Goal: Information Seeking & Learning: Learn about a topic

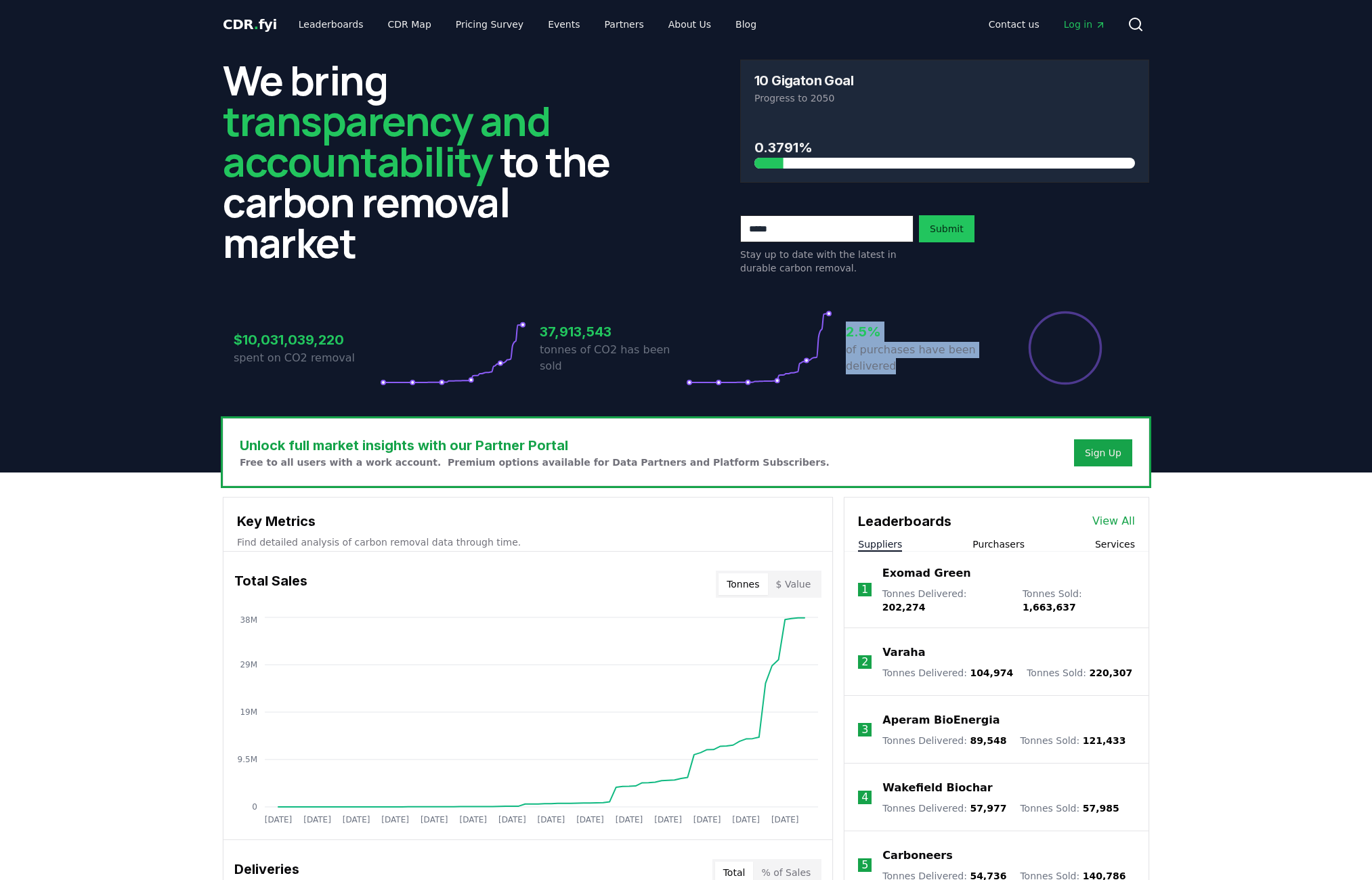
drag, startPoint x: 899, startPoint y: 358, endPoint x: 738, endPoint y: 353, distance: 161.1
click at [738, 353] on div "$10,031,039,220 spent on CO2 removal 37,913,543 tonnes of CO2 has been sold 2.5…" at bounding box center [686, 348] width 905 height 76
click at [913, 352] on p "of purchases have been delivered" at bounding box center [919, 358] width 147 height 32
click at [306, 207] on h2 "We bring transparency and accountability to the carbon removal market" at bounding box center [427, 161] width 409 height 203
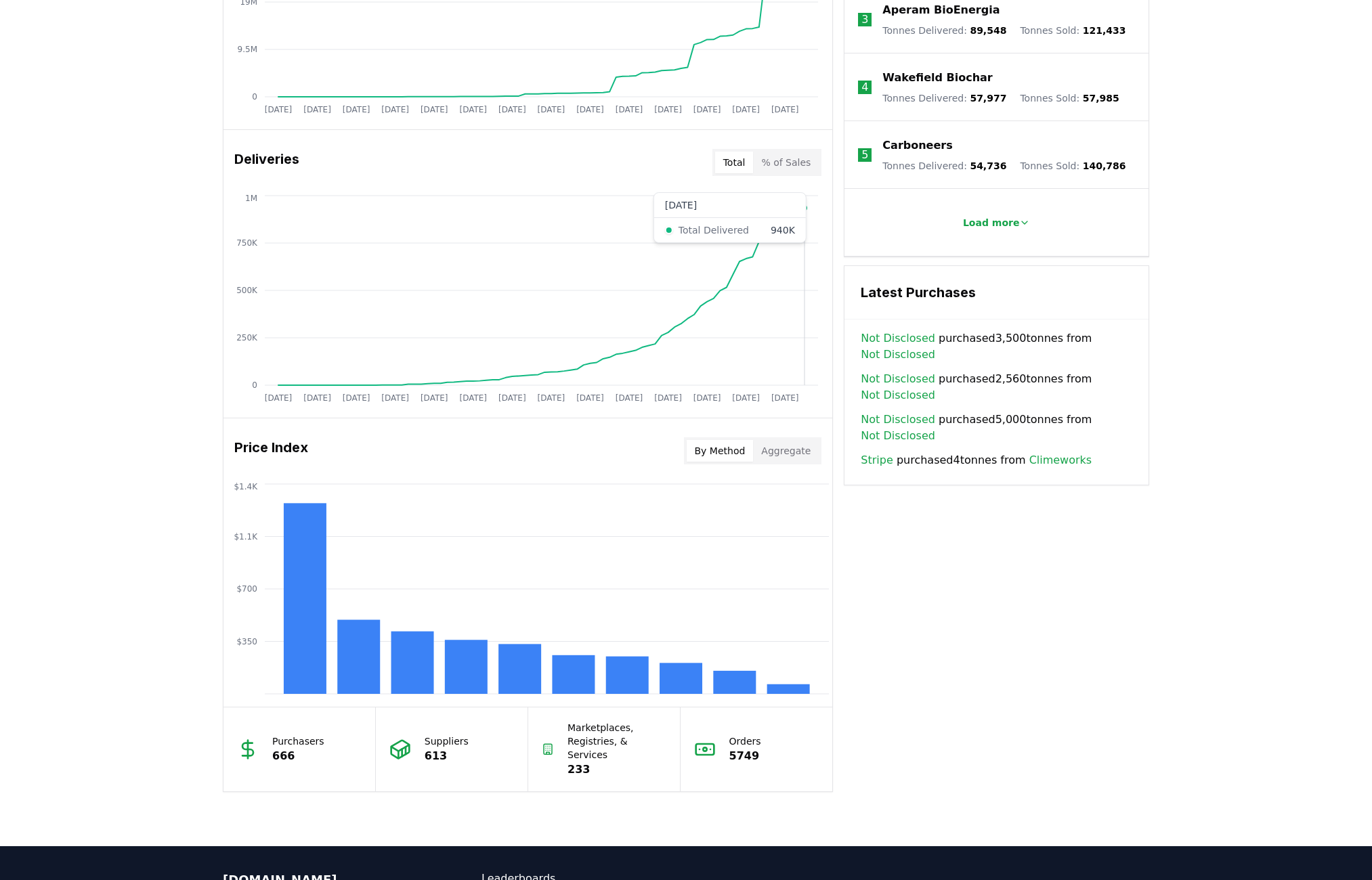
scroll to position [745, 0]
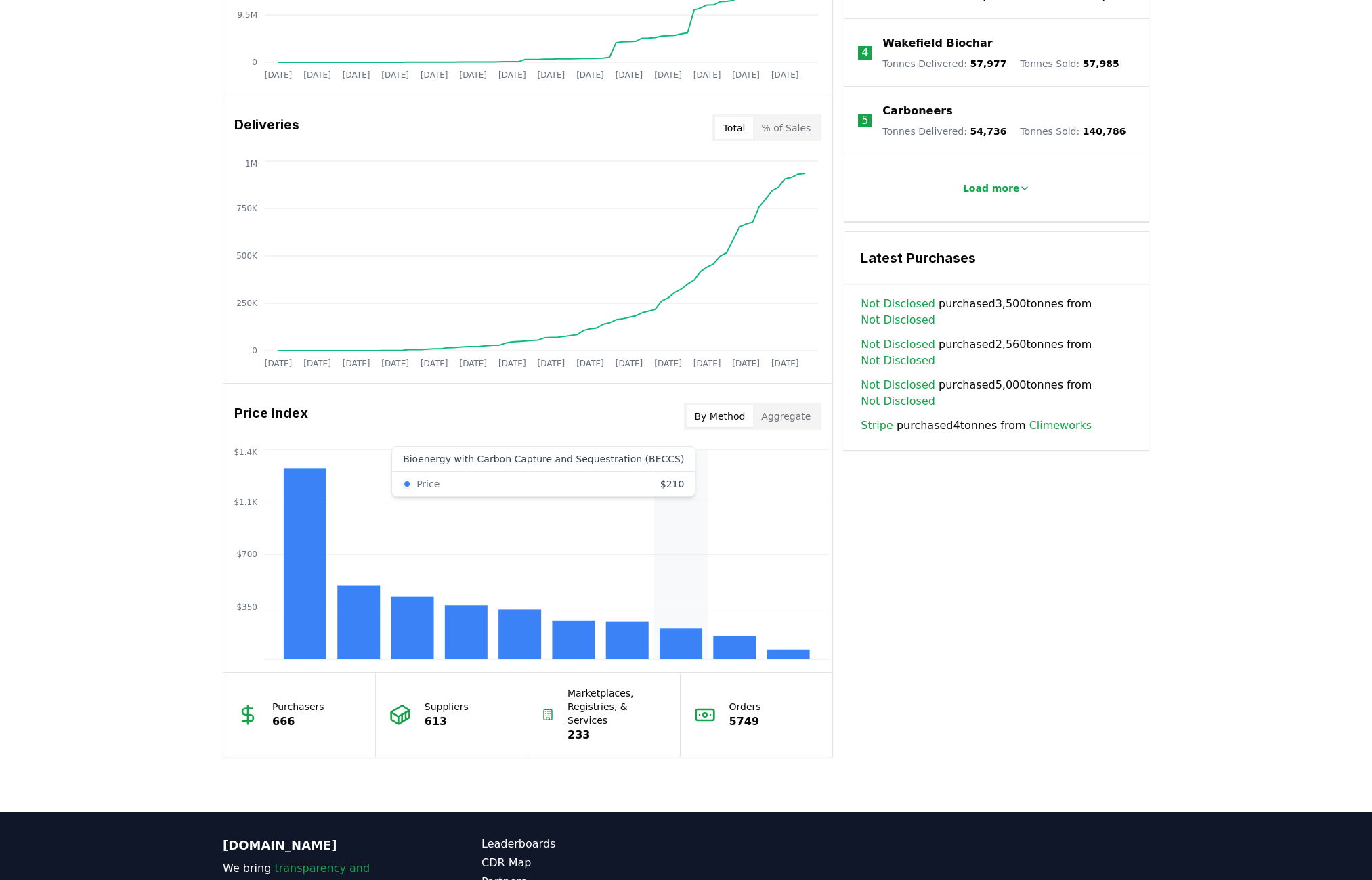
click at [671, 639] on rect at bounding box center [681, 643] width 43 height 31
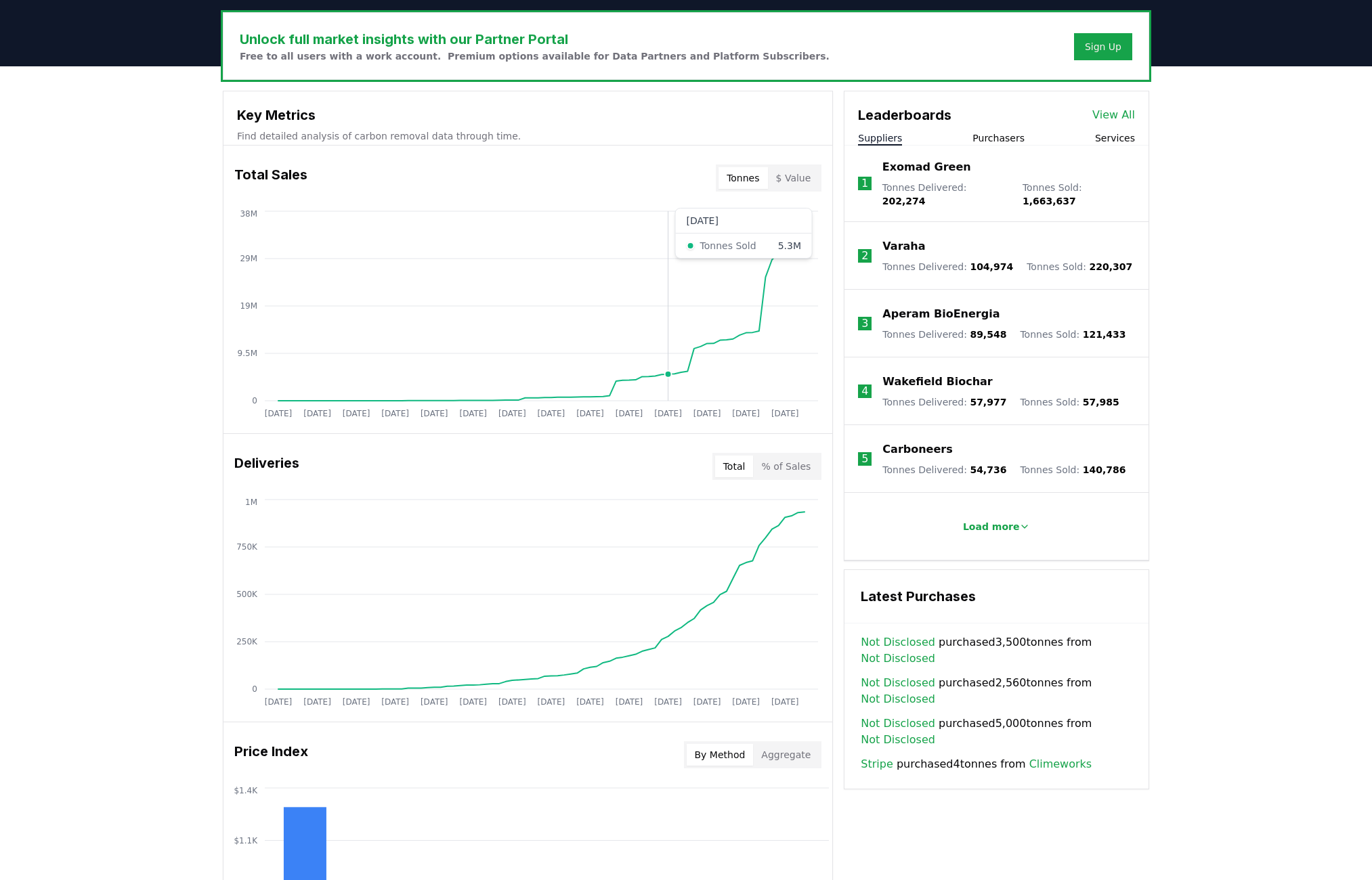
scroll to position [879, 0]
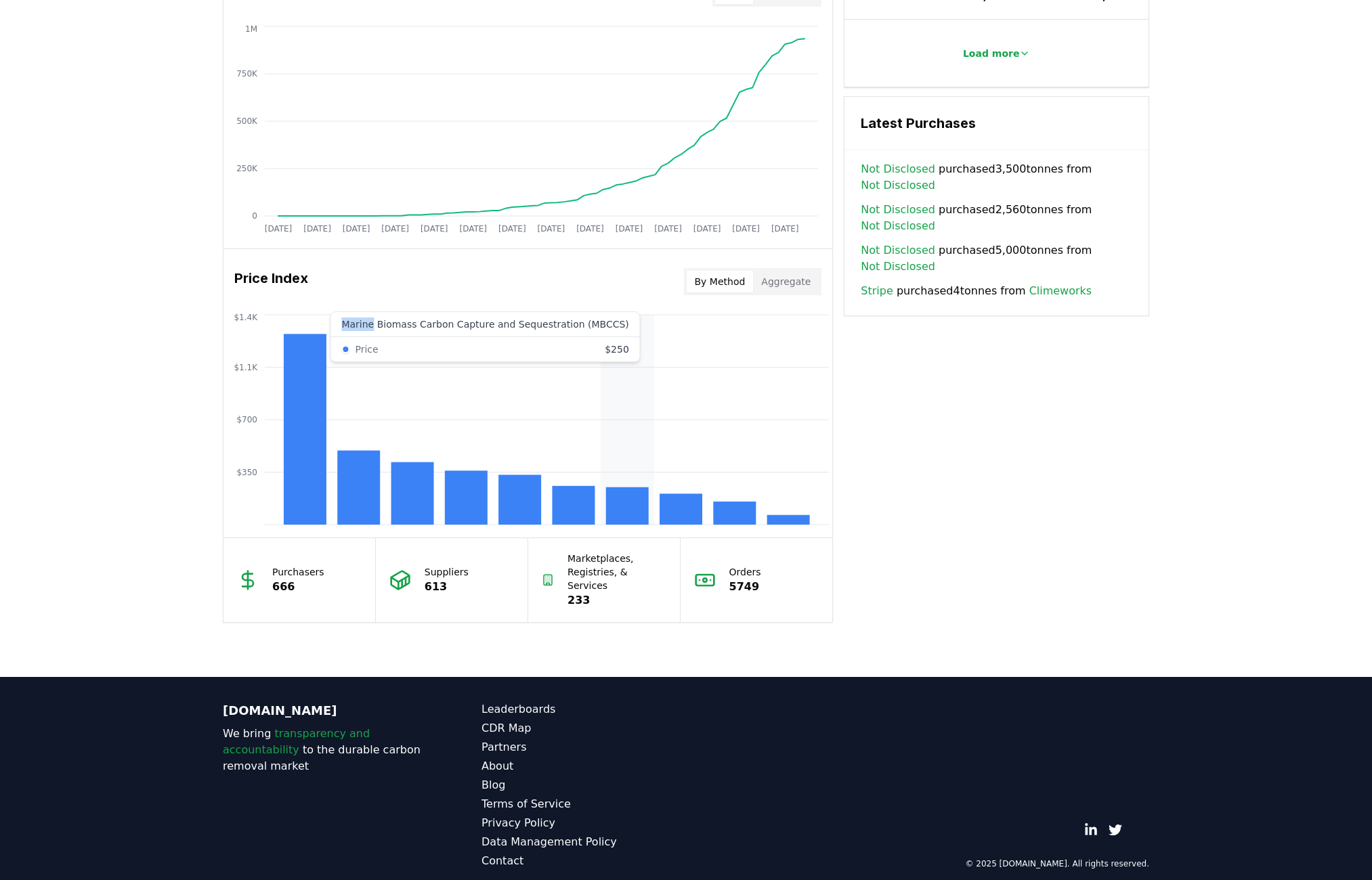
click at [625, 500] on rect at bounding box center [628, 506] width 43 height 37
click at [585, 505] on rect at bounding box center [573, 506] width 43 height 39
click at [624, 511] on rect at bounding box center [628, 506] width 43 height 37
click at [624, 511] on rect at bounding box center [628, 506] width 43 height 37
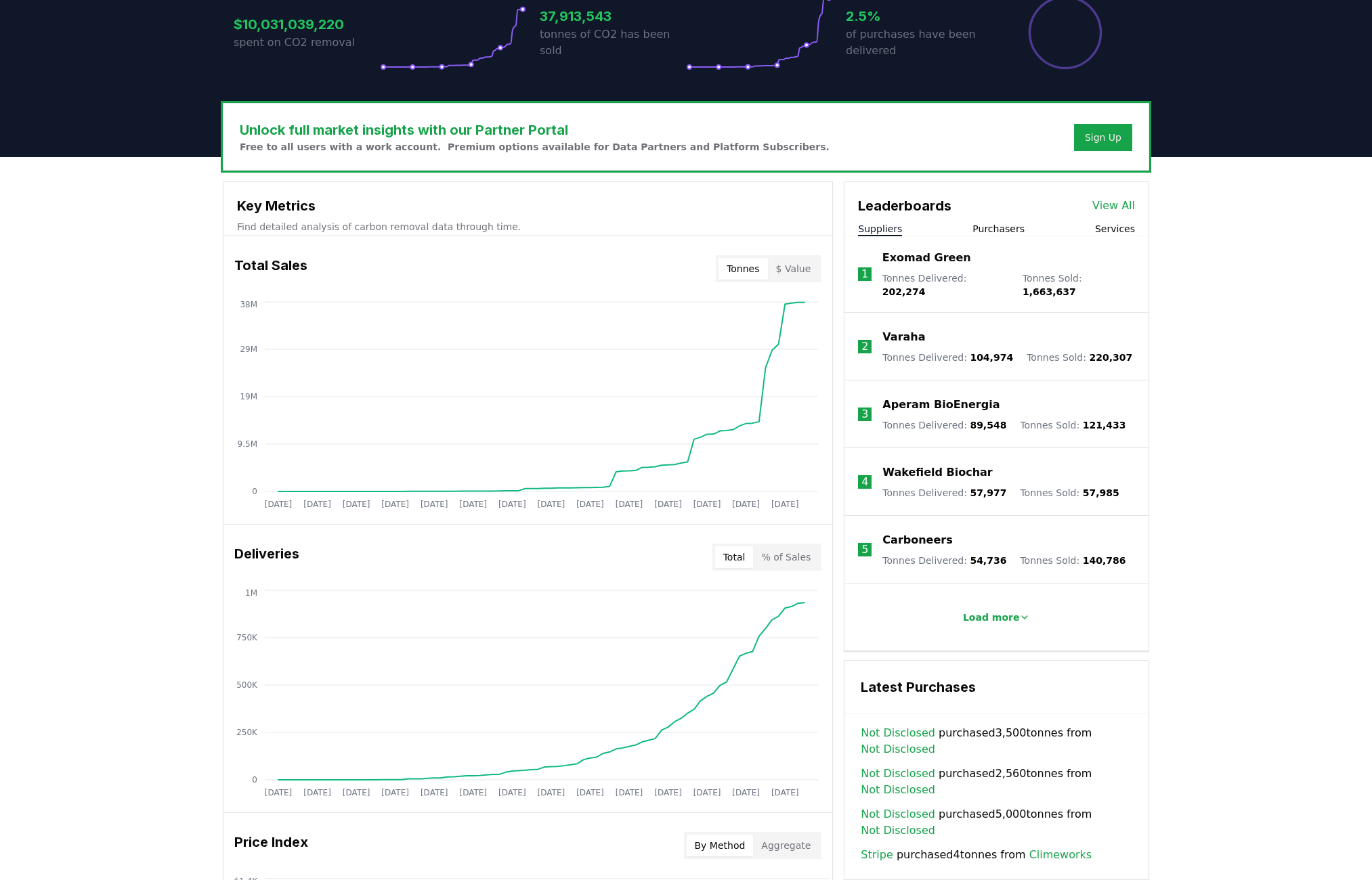
scroll to position [0, 0]
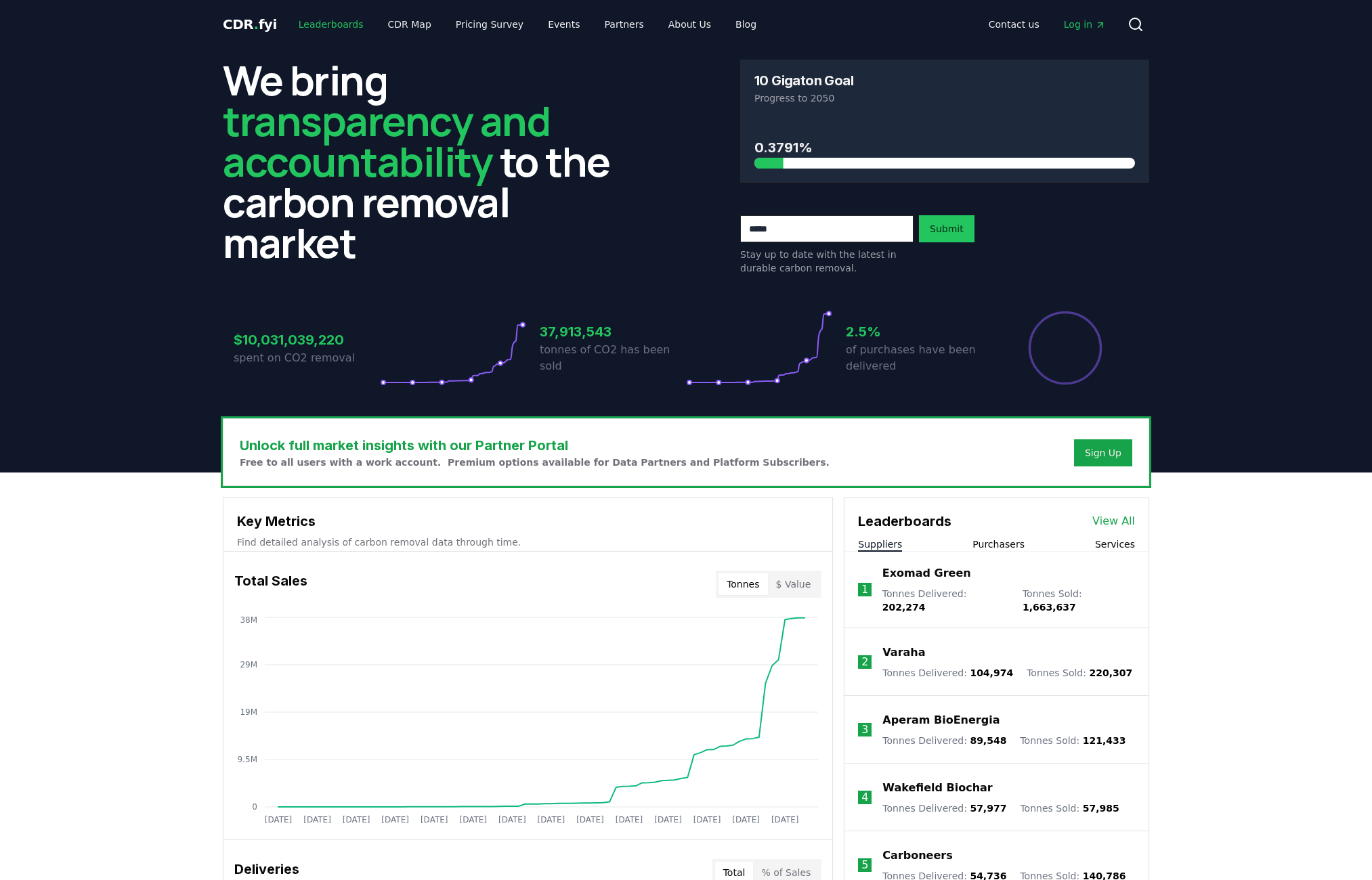
click at [347, 32] on link "Leaderboards" at bounding box center [331, 24] width 87 height 24
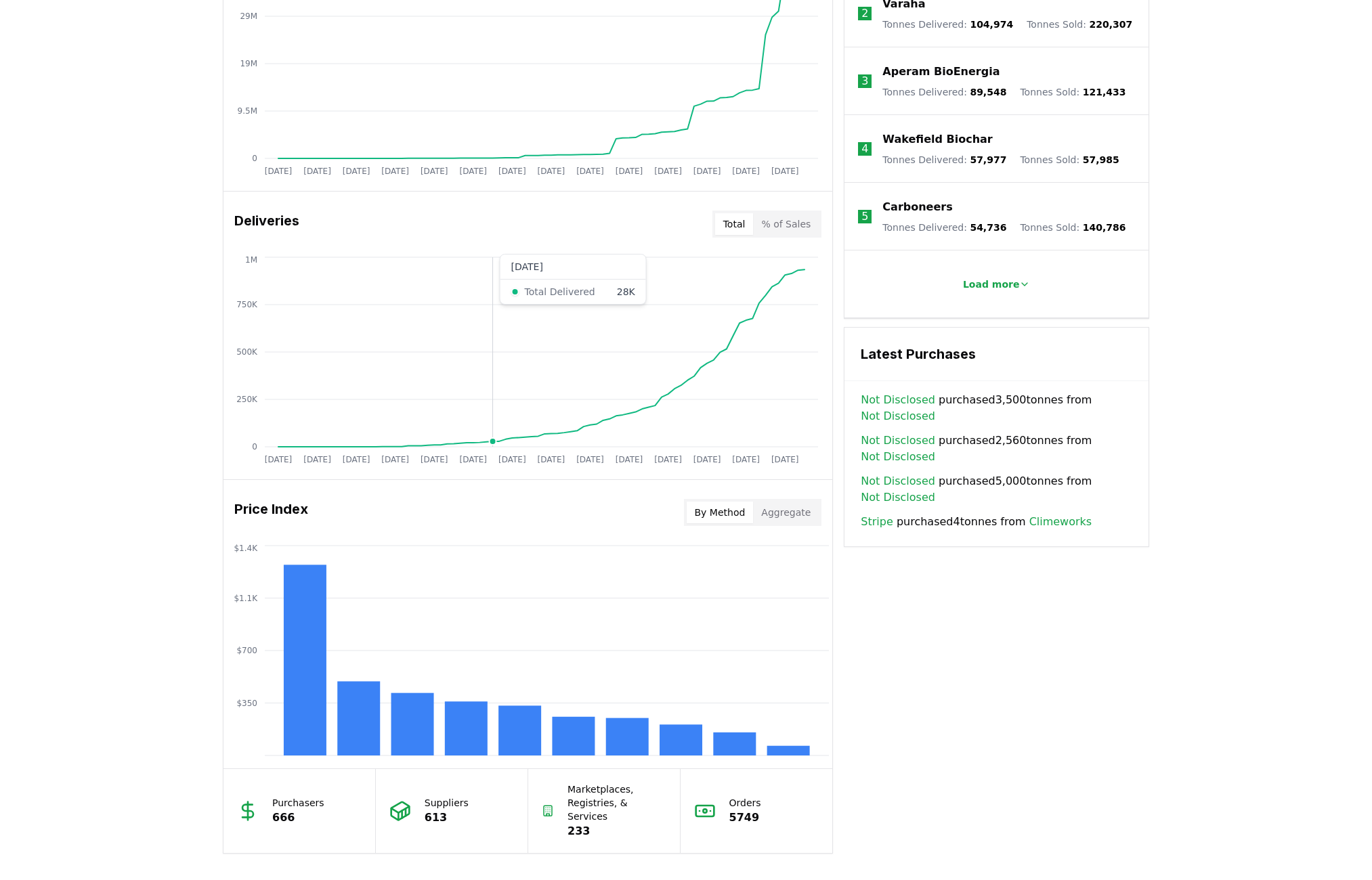
scroll to position [879, 0]
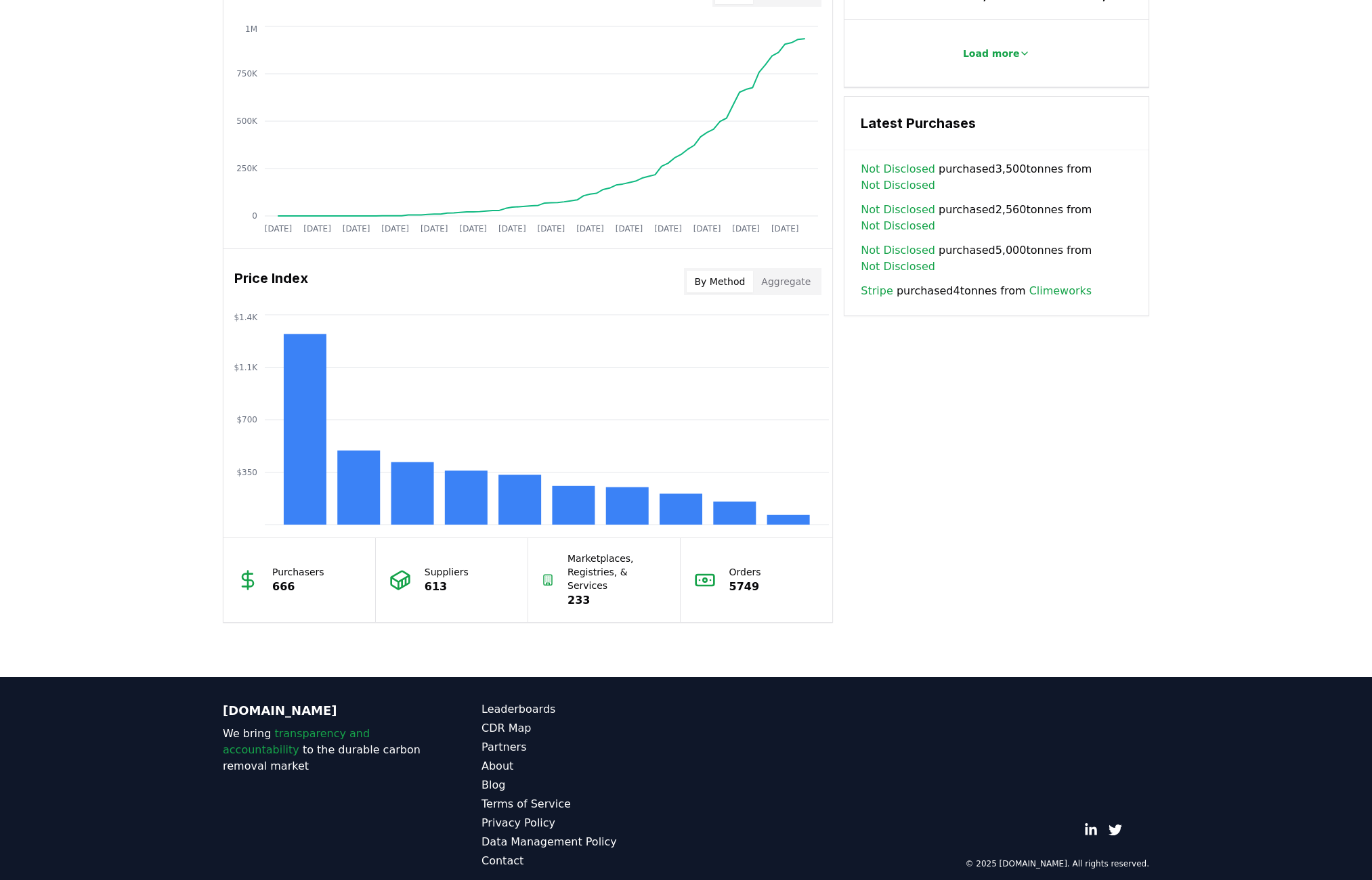
click at [204, 12] on div "Unlock full market insights with our Partner Portal Free to all users with a wo…" at bounding box center [686, 136] width 1372 height 1084
